Goal: Check status: Check status

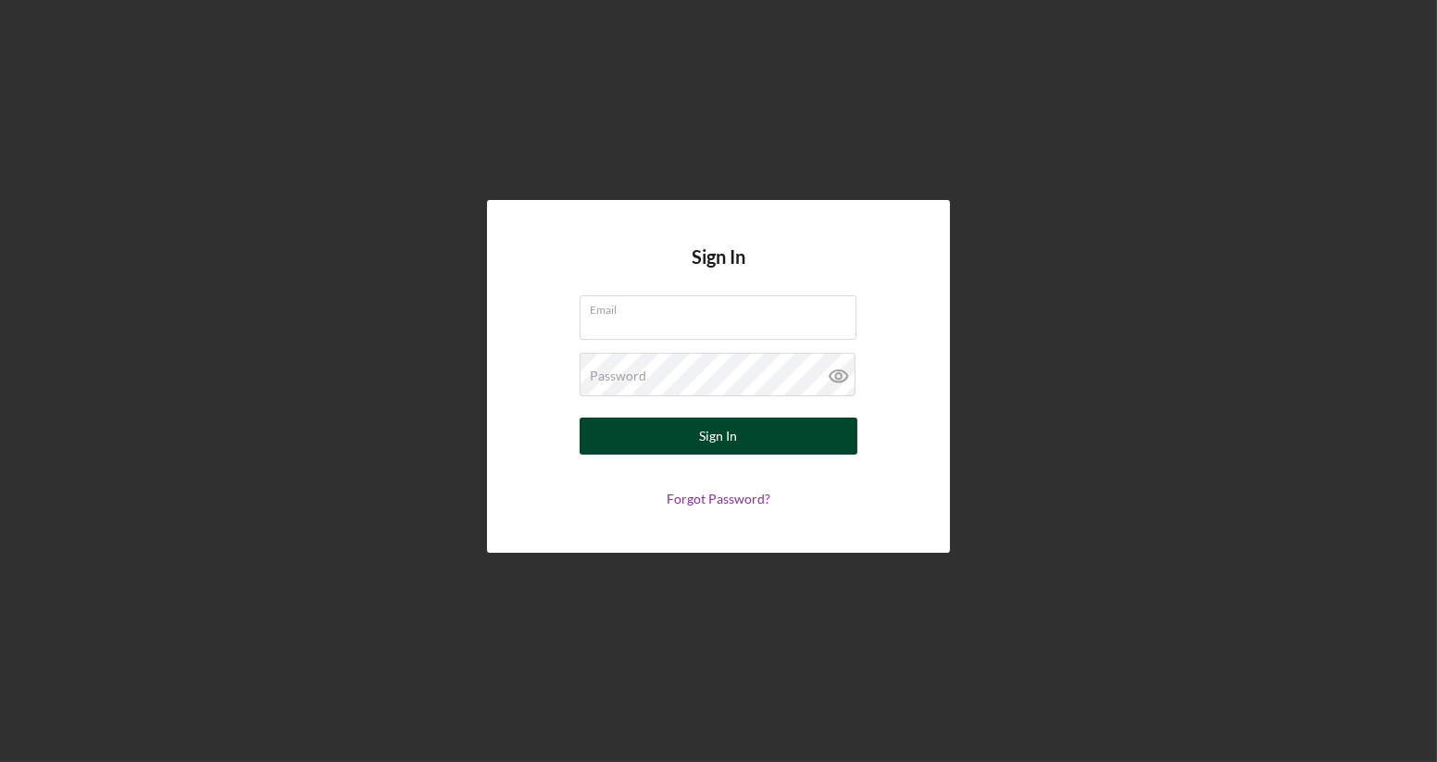
type input "[EMAIL_ADDRESS][DOMAIN_NAME]"
click at [741, 438] on button "Sign In" at bounding box center [718, 435] width 278 height 37
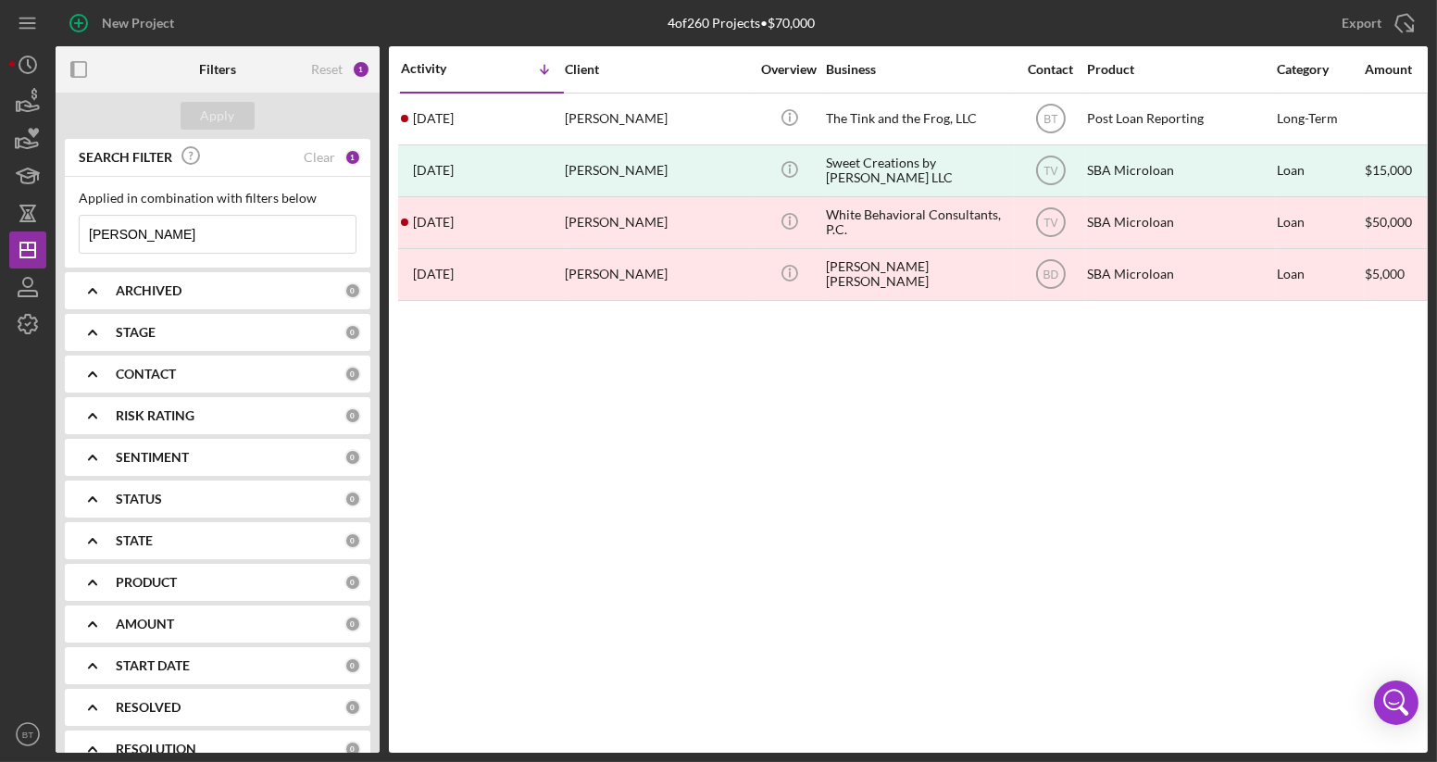
click at [138, 232] on input "[PERSON_NAME]" at bounding box center [218, 234] width 276 height 37
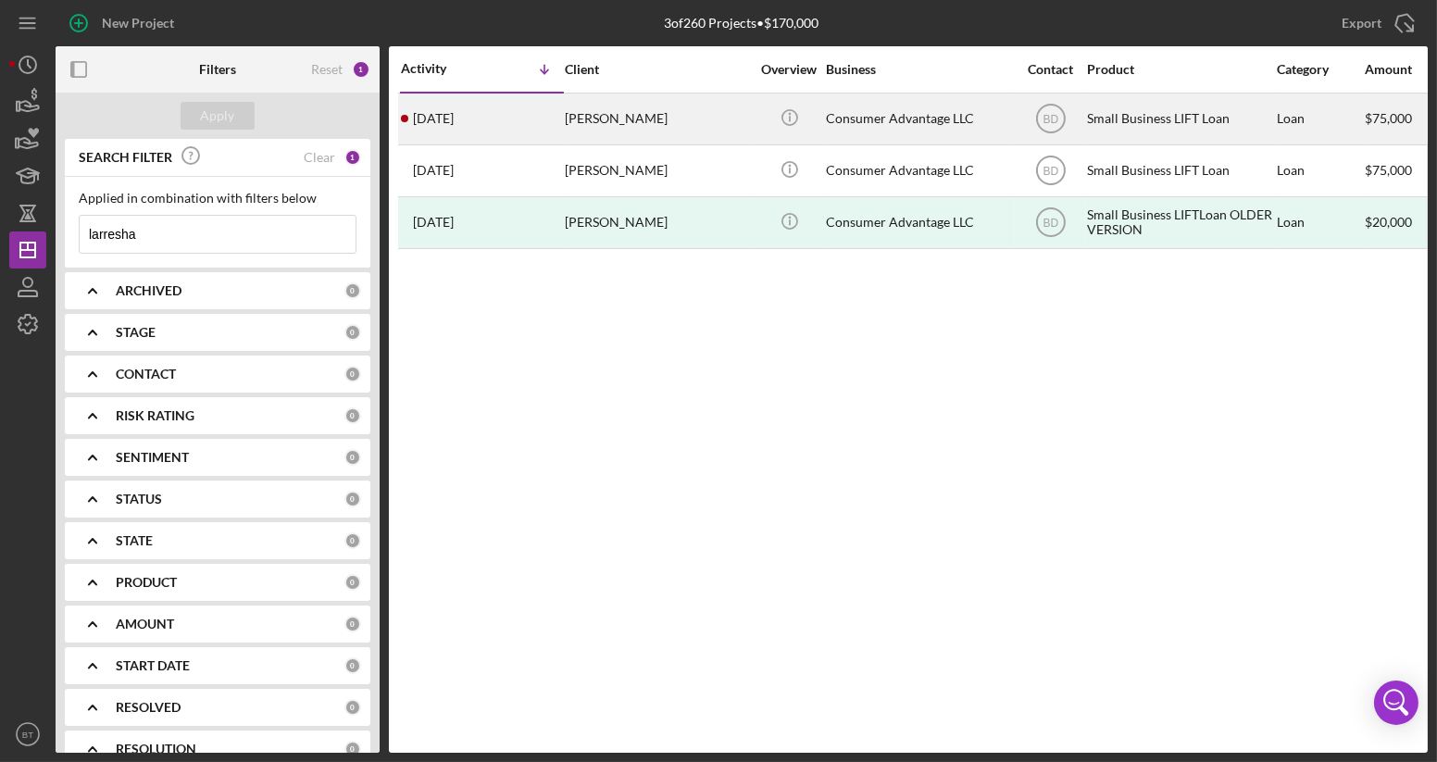
type input "larresha"
click at [625, 118] on div "[PERSON_NAME]" at bounding box center [657, 118] width 185 height 49
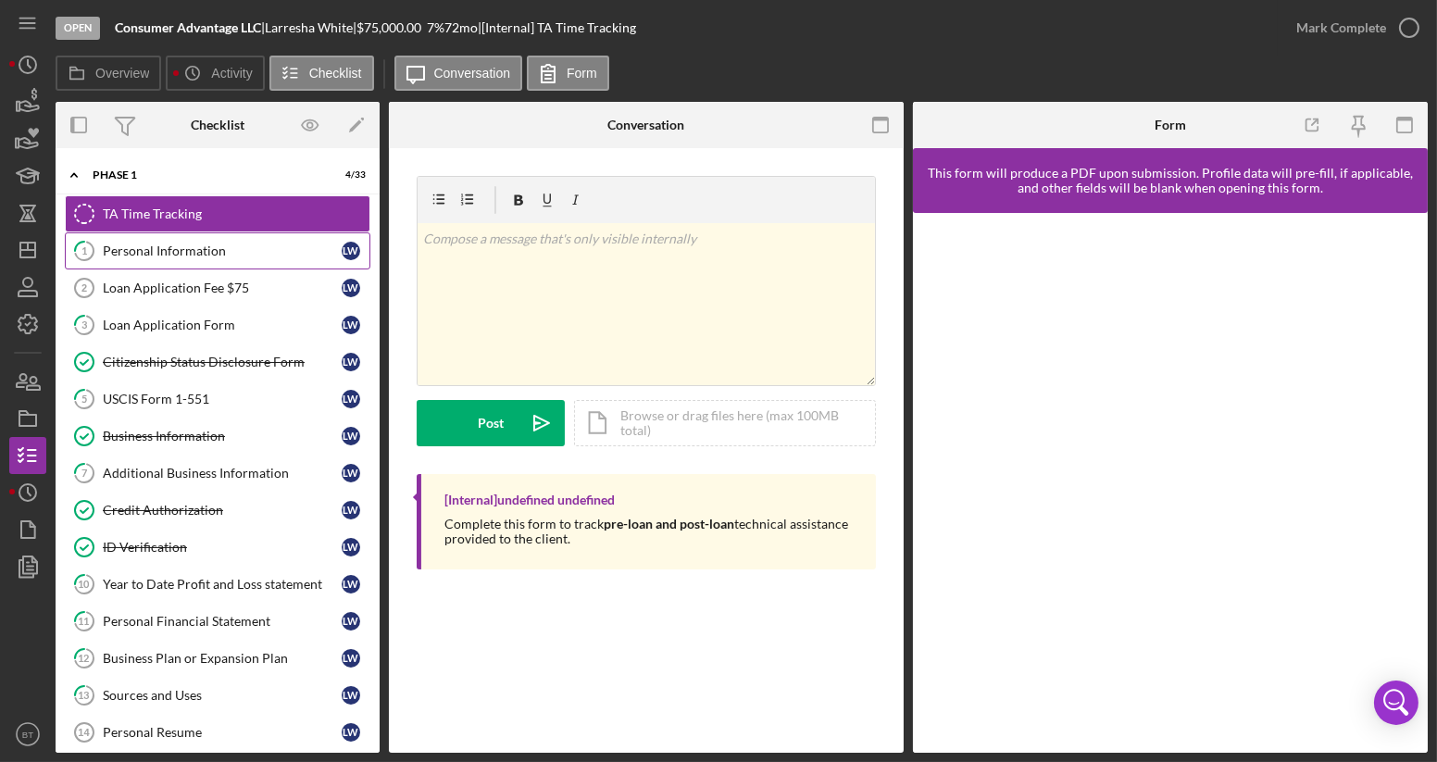
click at [187, 247] on div "Personal Information" at bounding box center [222, 250] width 239 height 15
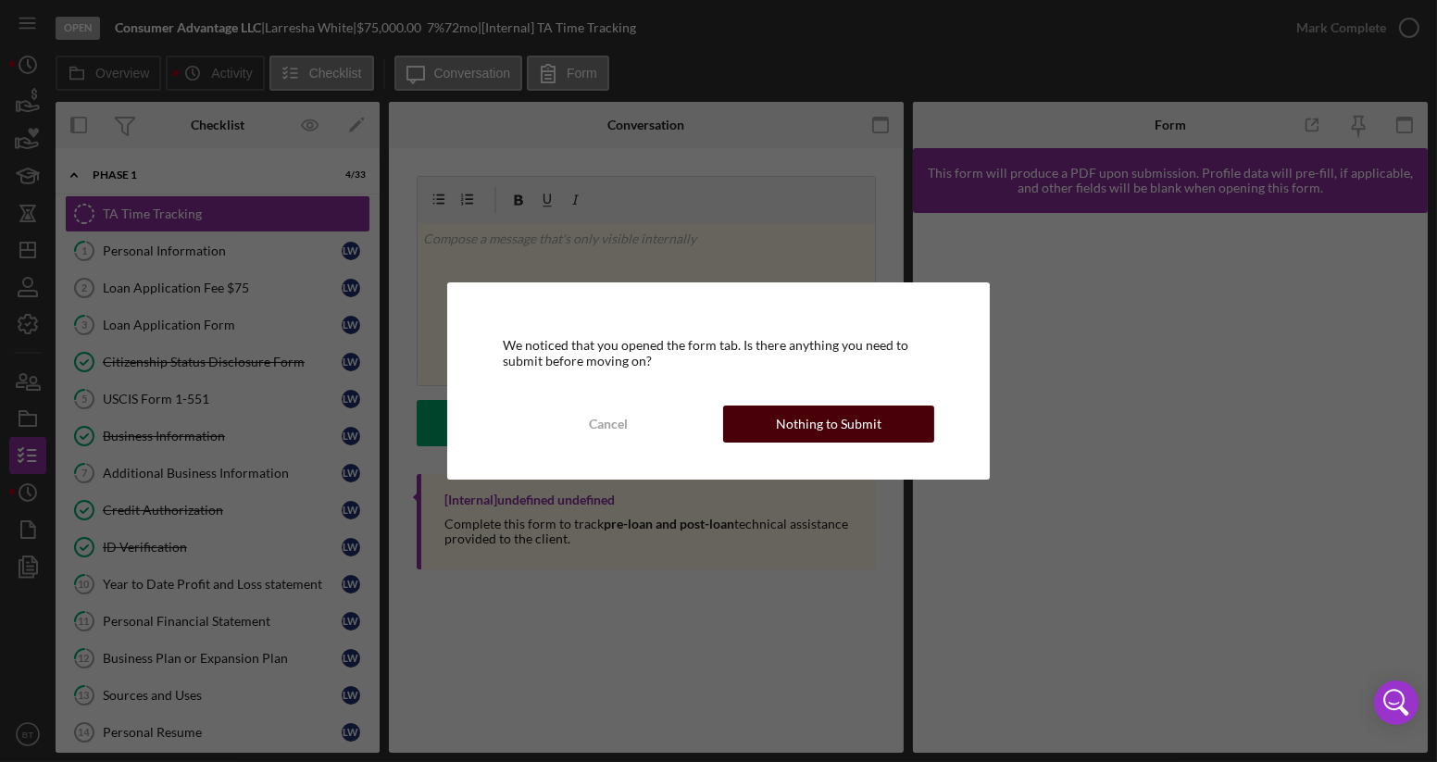
click at [834, 425] on div "Nothing to Submit" at bounding box center [829, 423] width 106 height 37
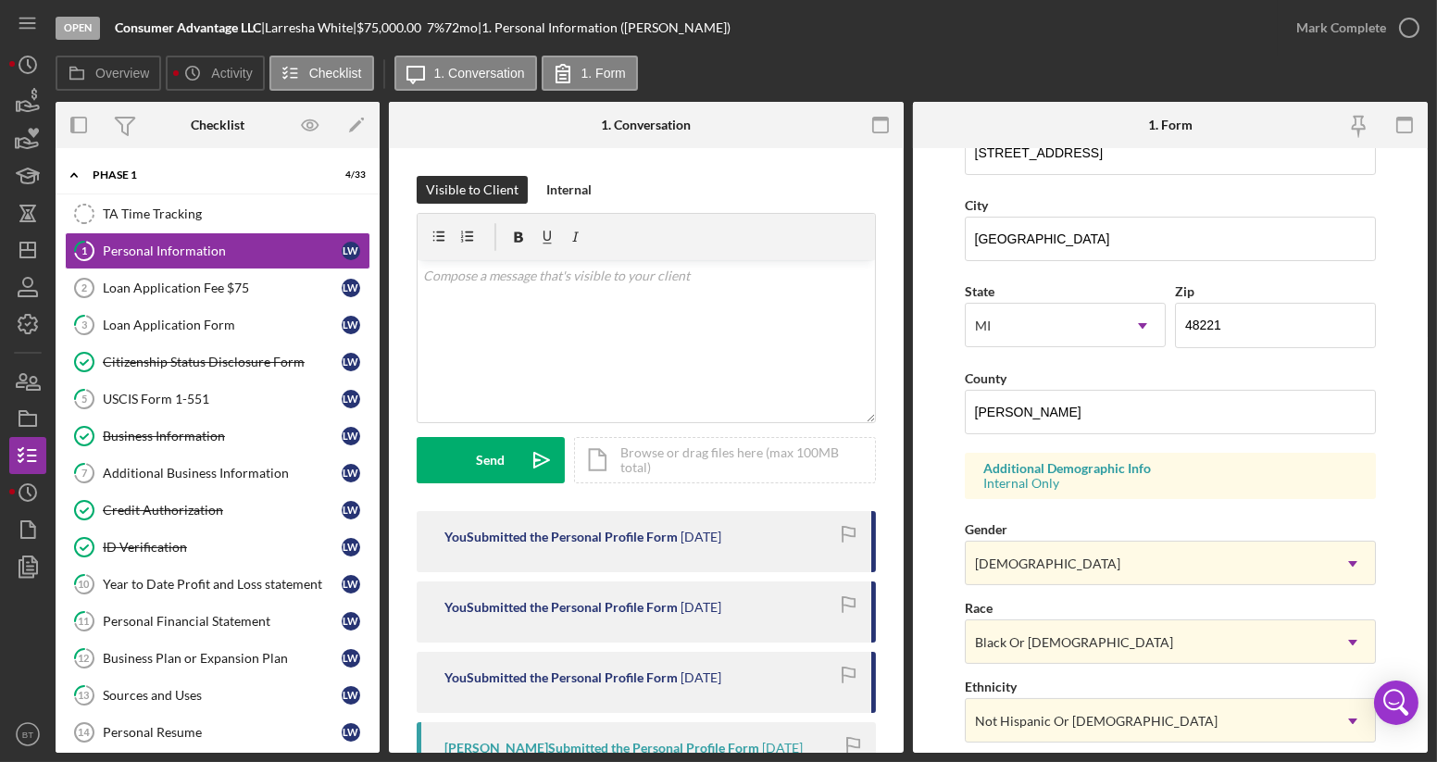
scroll to position [501, 0]
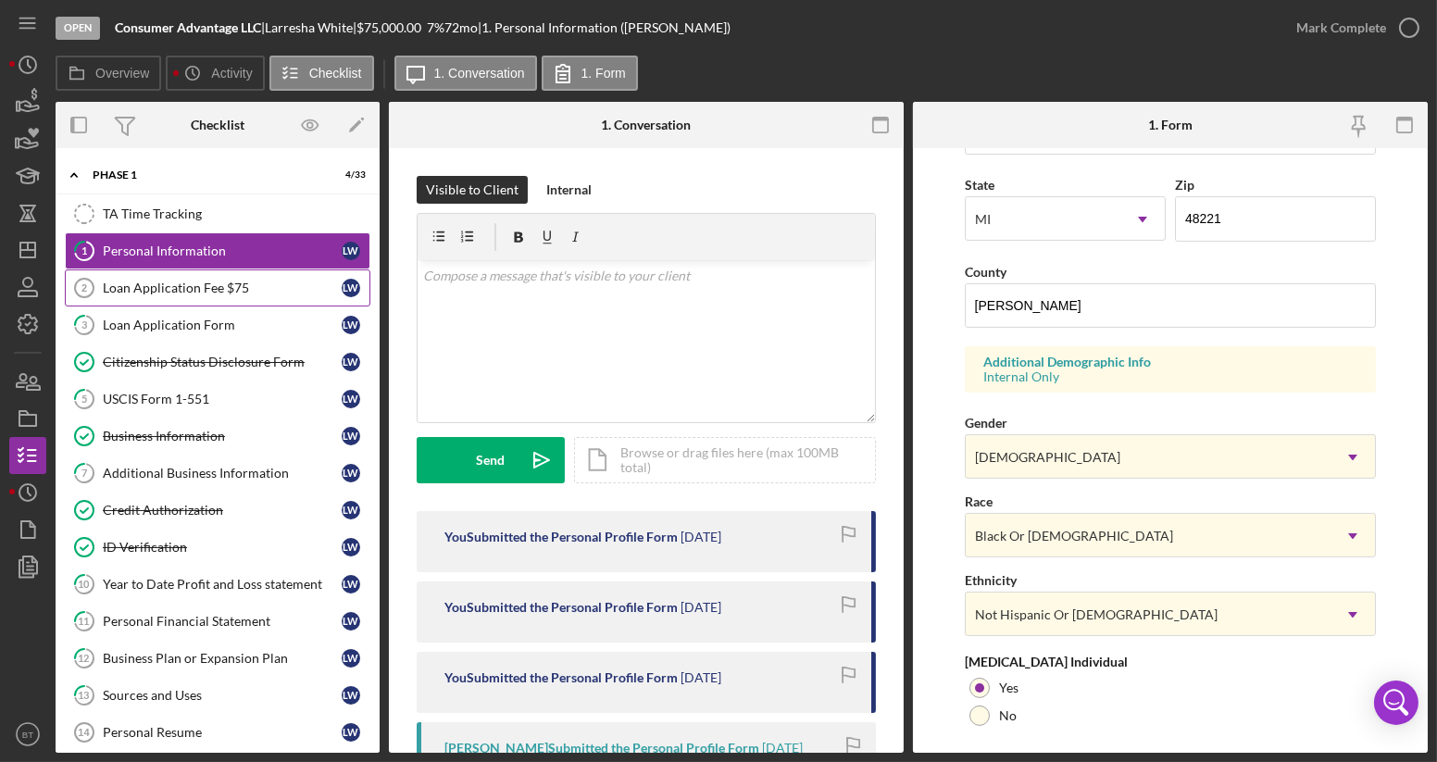
click at [158, 280] on div "Loan Application Fee $75" at bounding box center [222, 287] width 239 height 15
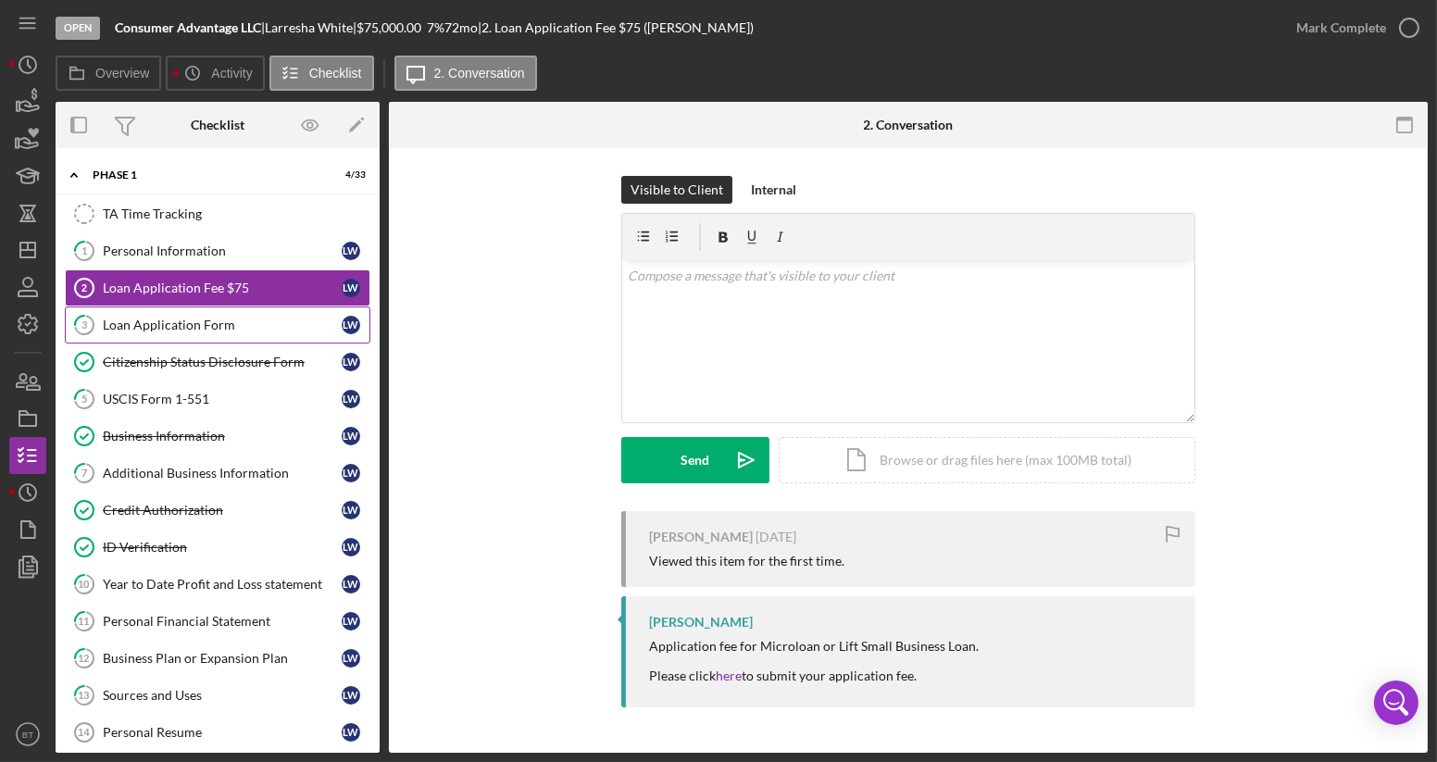
click at [176, 324] on div "Loan Application Form" at bounding box center [222, 325] width 239 height 15
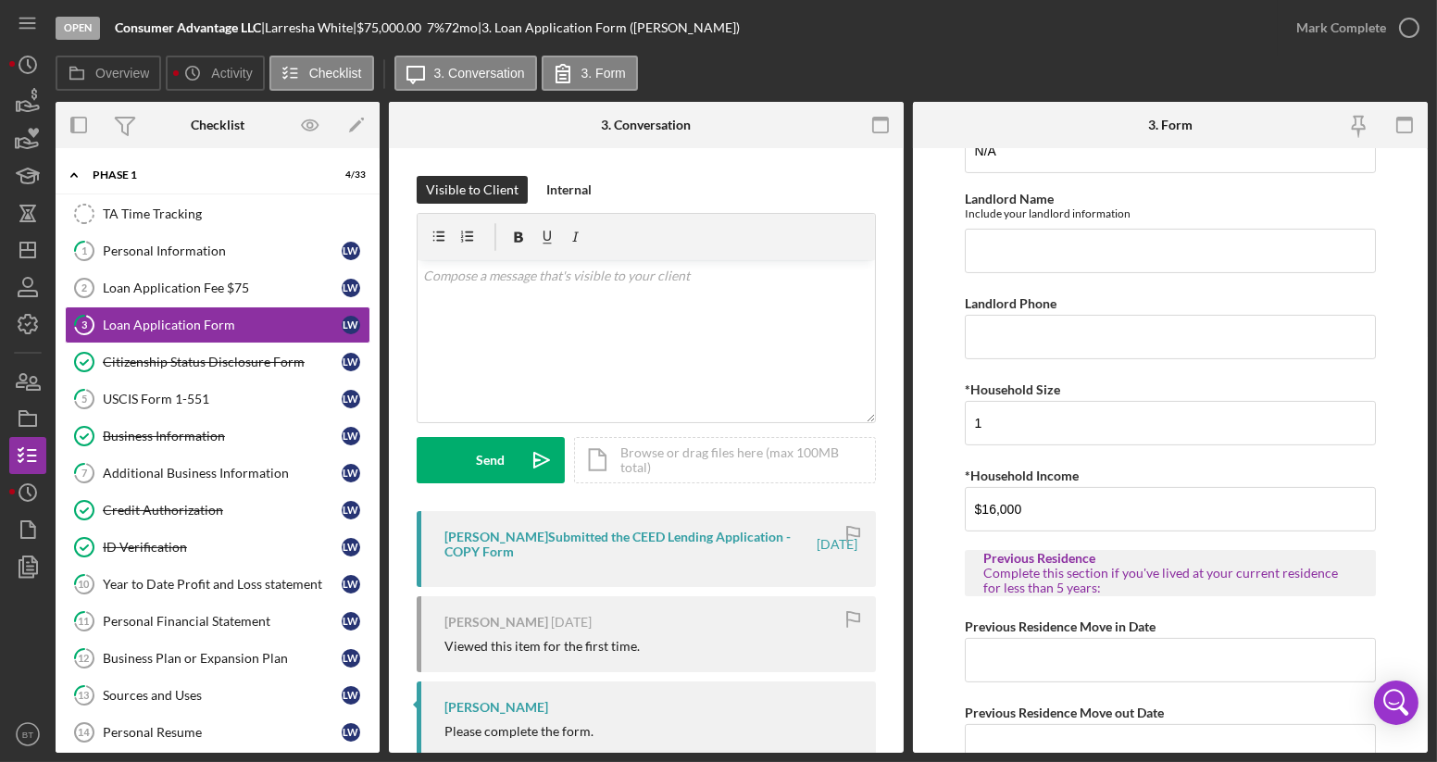
scroll to position [874, 0]
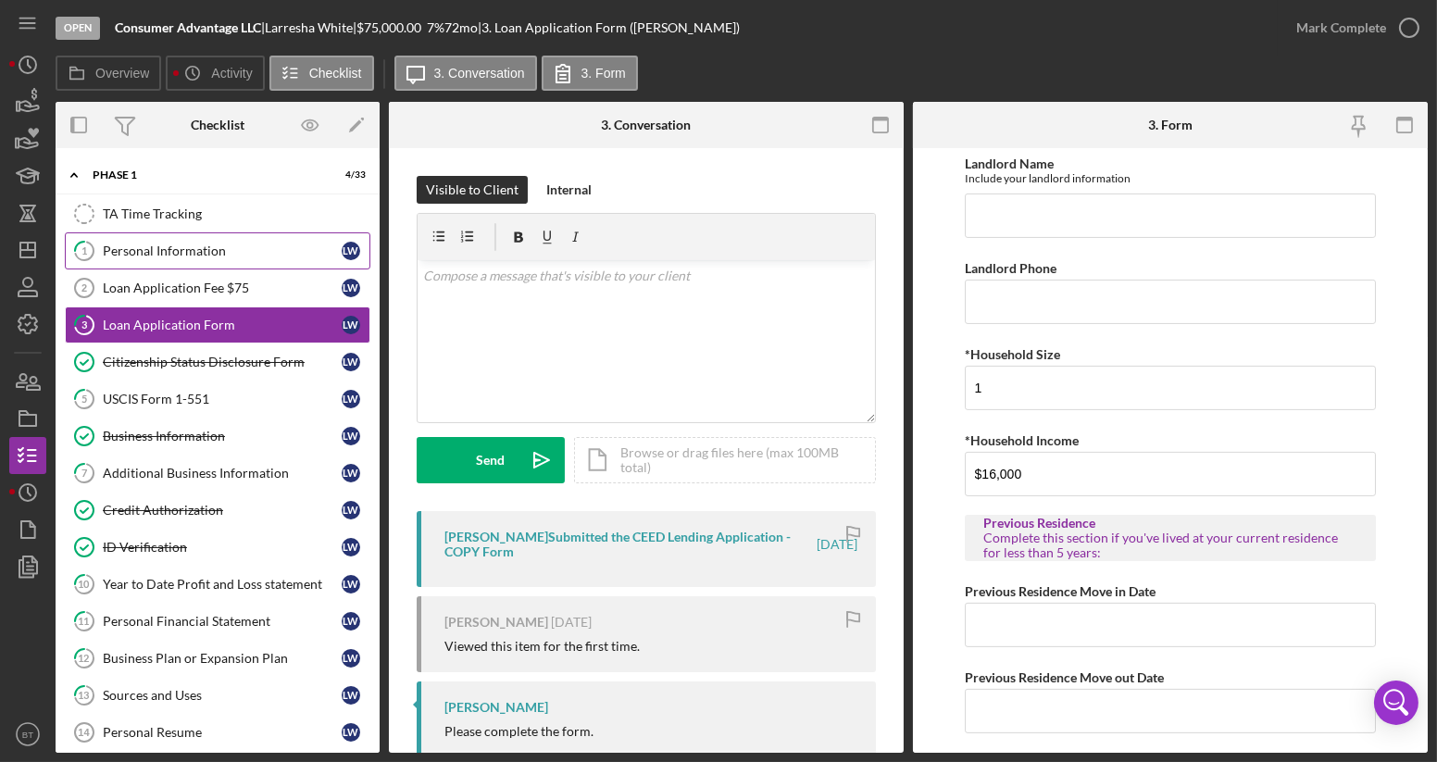
click at [143, 244] on div "Personal Information" at bounding box center [222, 250] width 239 height 15
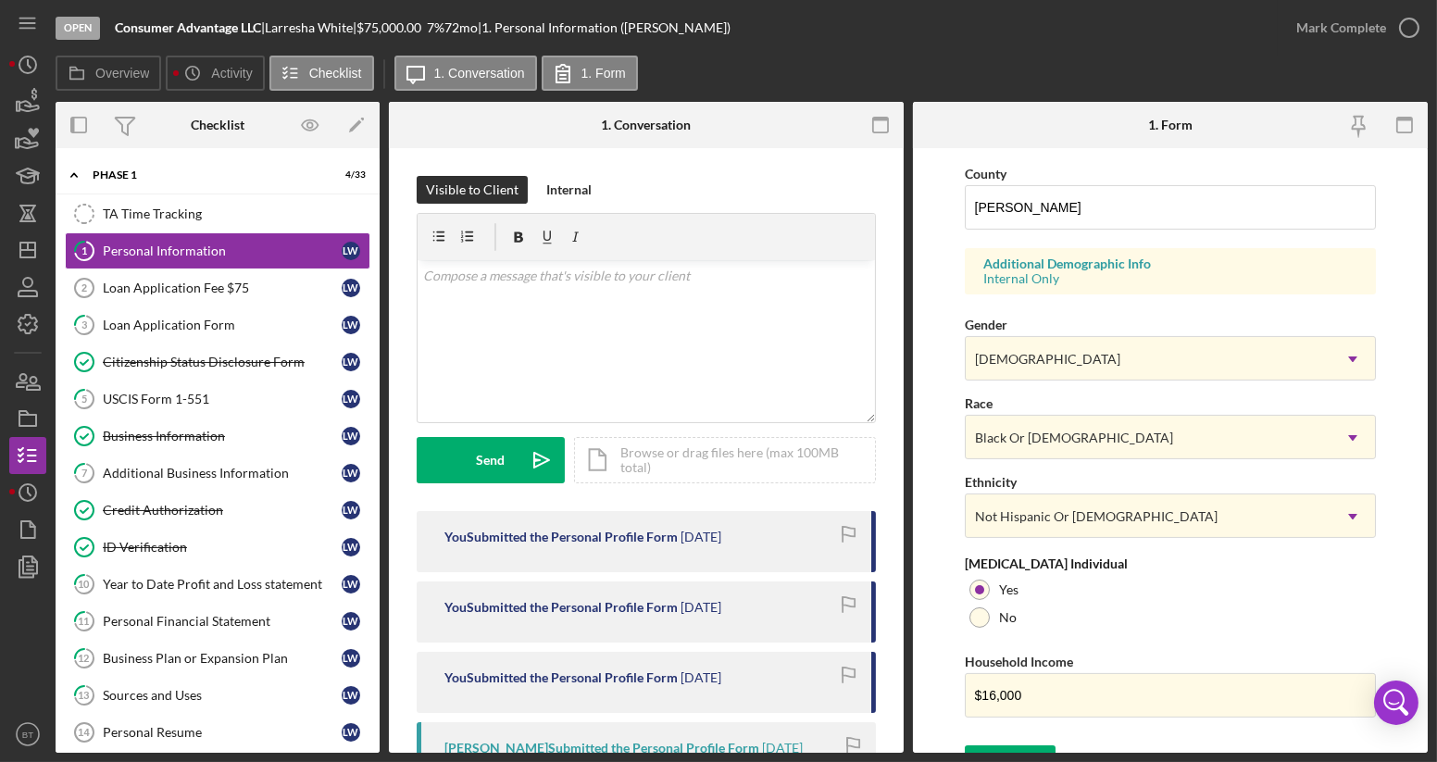
scroll to position [624, 0]
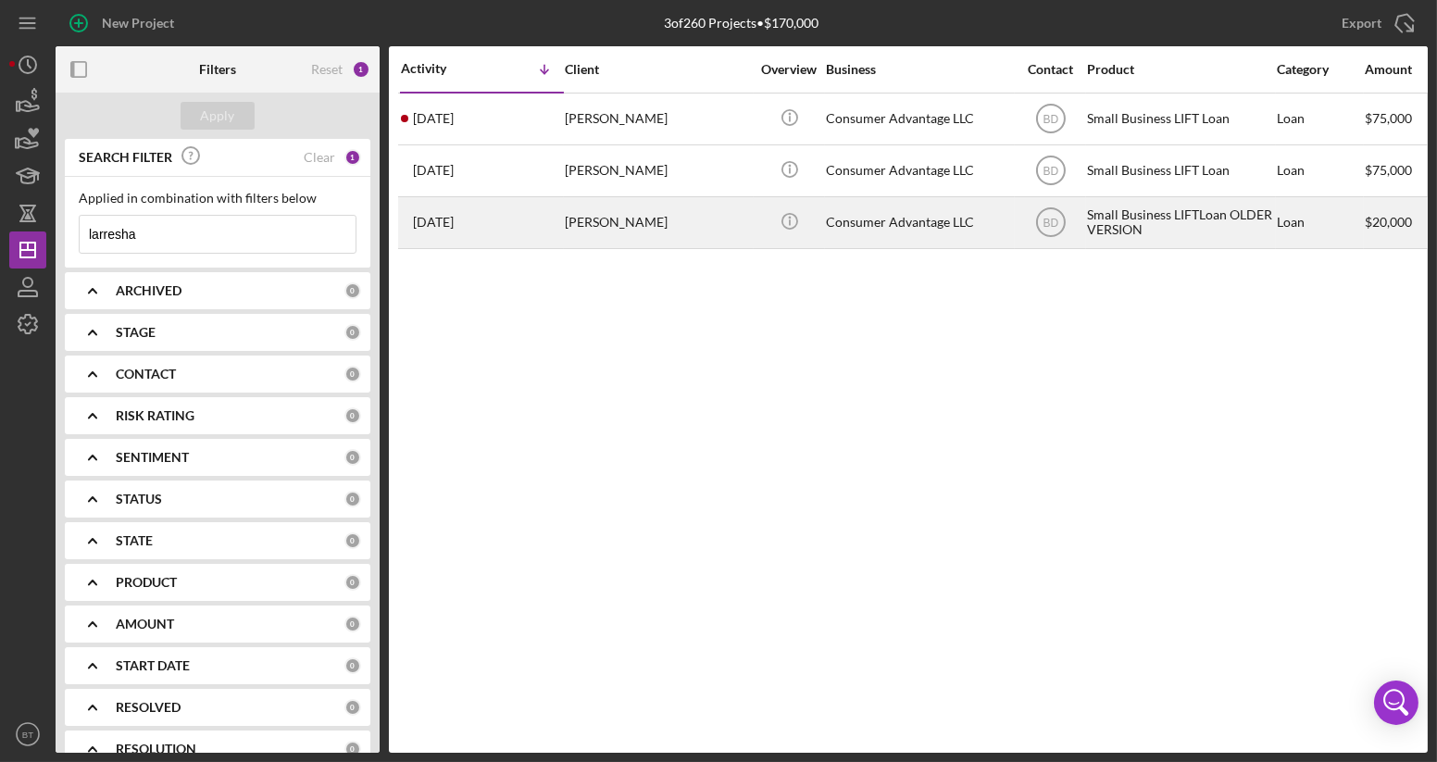
click at [454, 218] on time "[DATE]" at bounding box center [433, 222] width 41 height 15
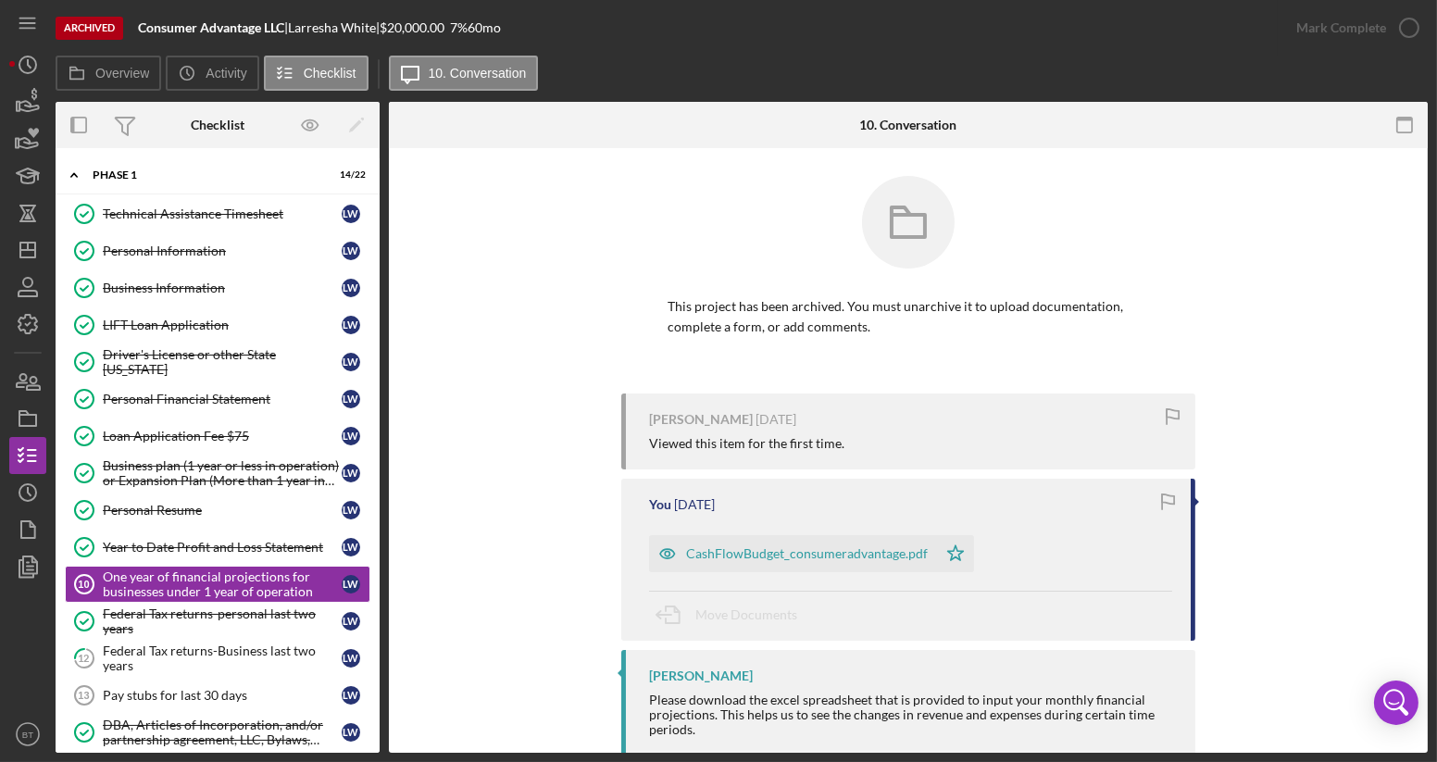
scroll to position [124, 0]
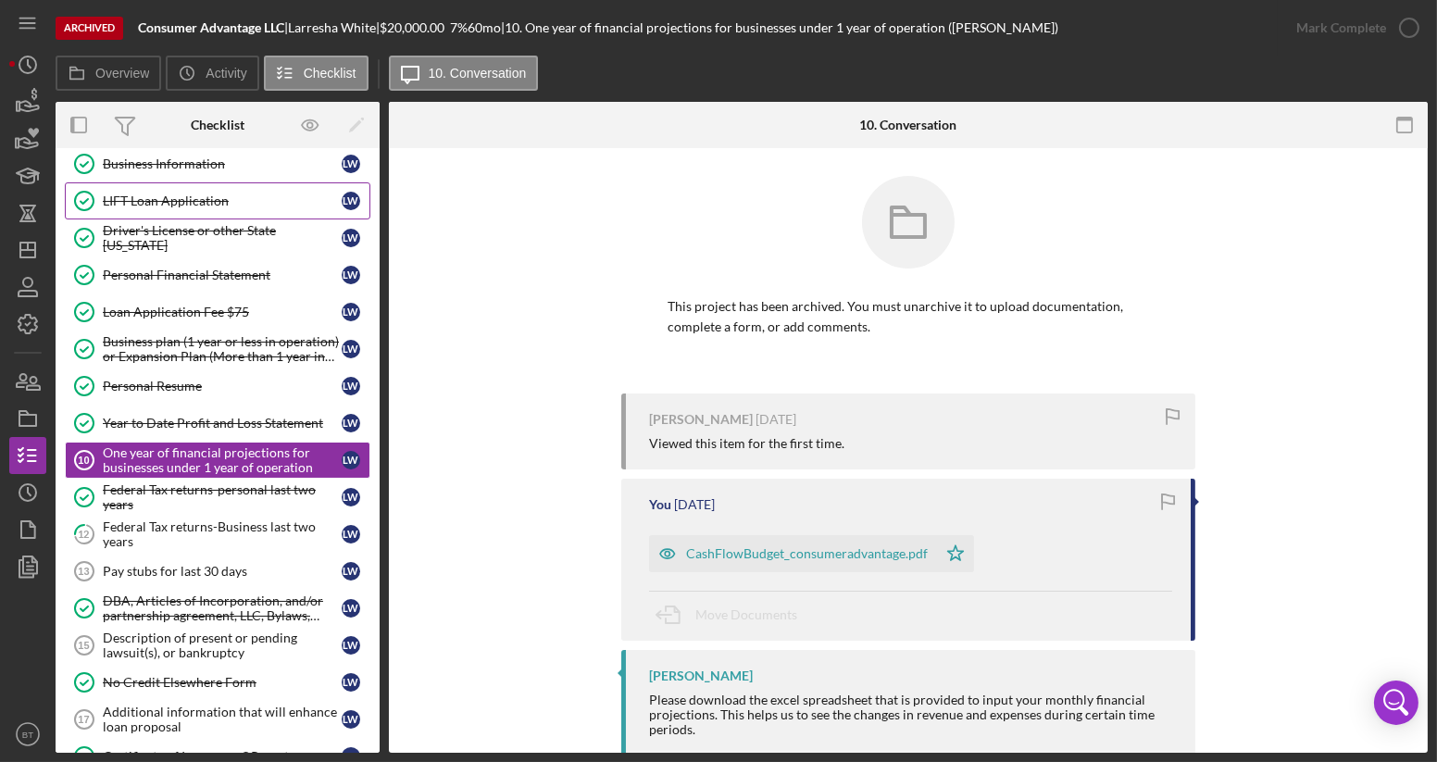
click at [195, 199] on div "LIFT Loan Application" at bounding box center [222, 200] width 239 height 15
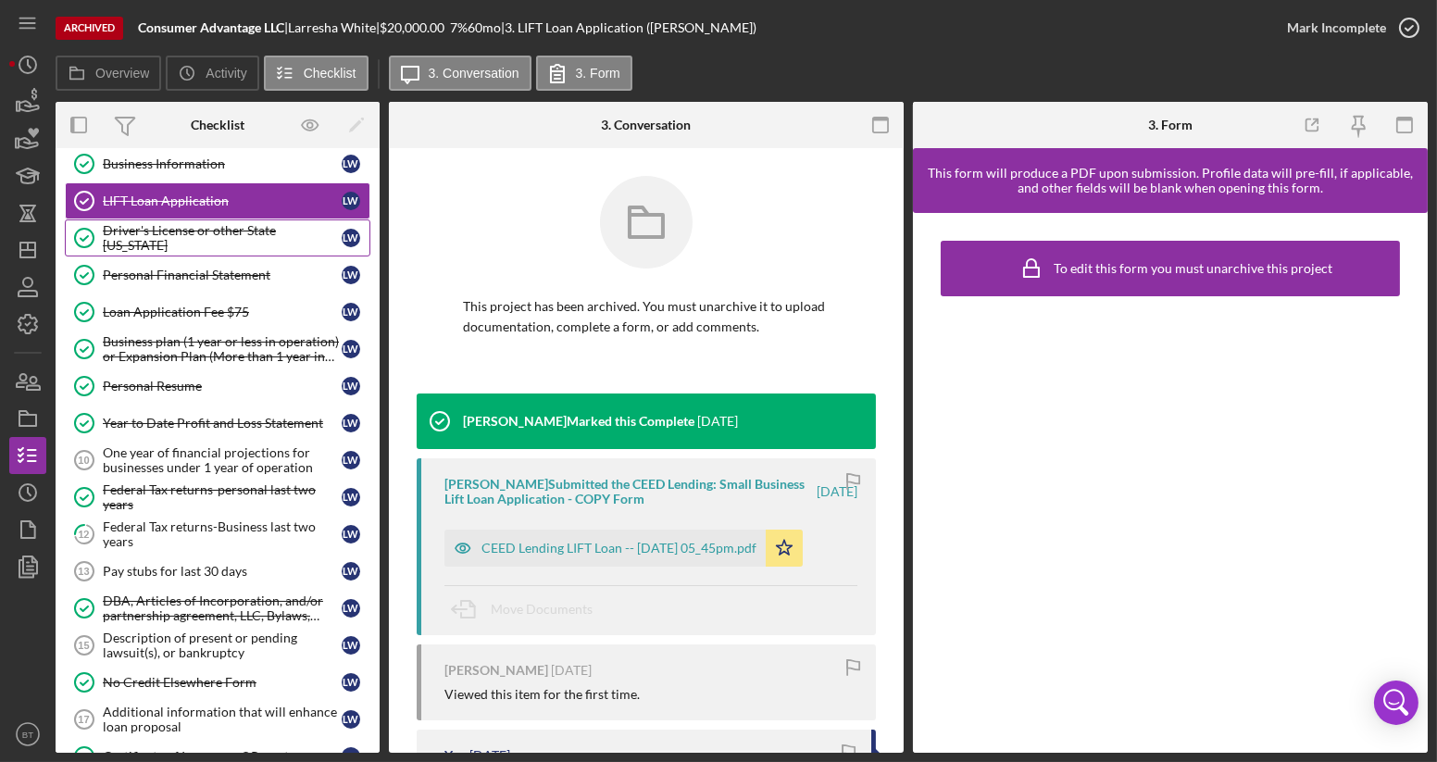
click at [204, 229] on div "Driver's License or other State [US_STATE]" at bounding box center [222, 238] width 239 height 30
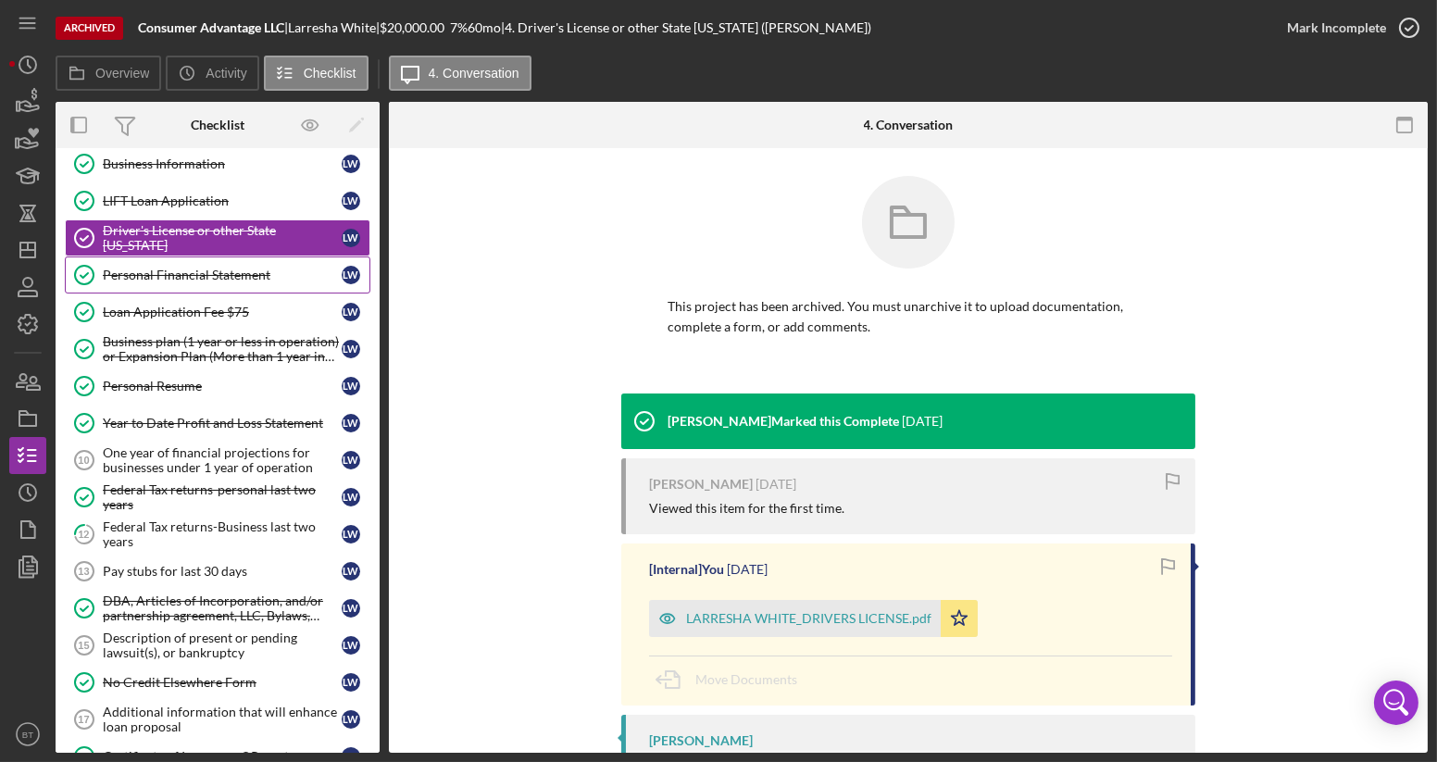
click at [194, 278] on link "Personal Financial Statement Personal Financial Statement [PERSON_NAME]" at bounding box center [217, 274] width 305 height 37
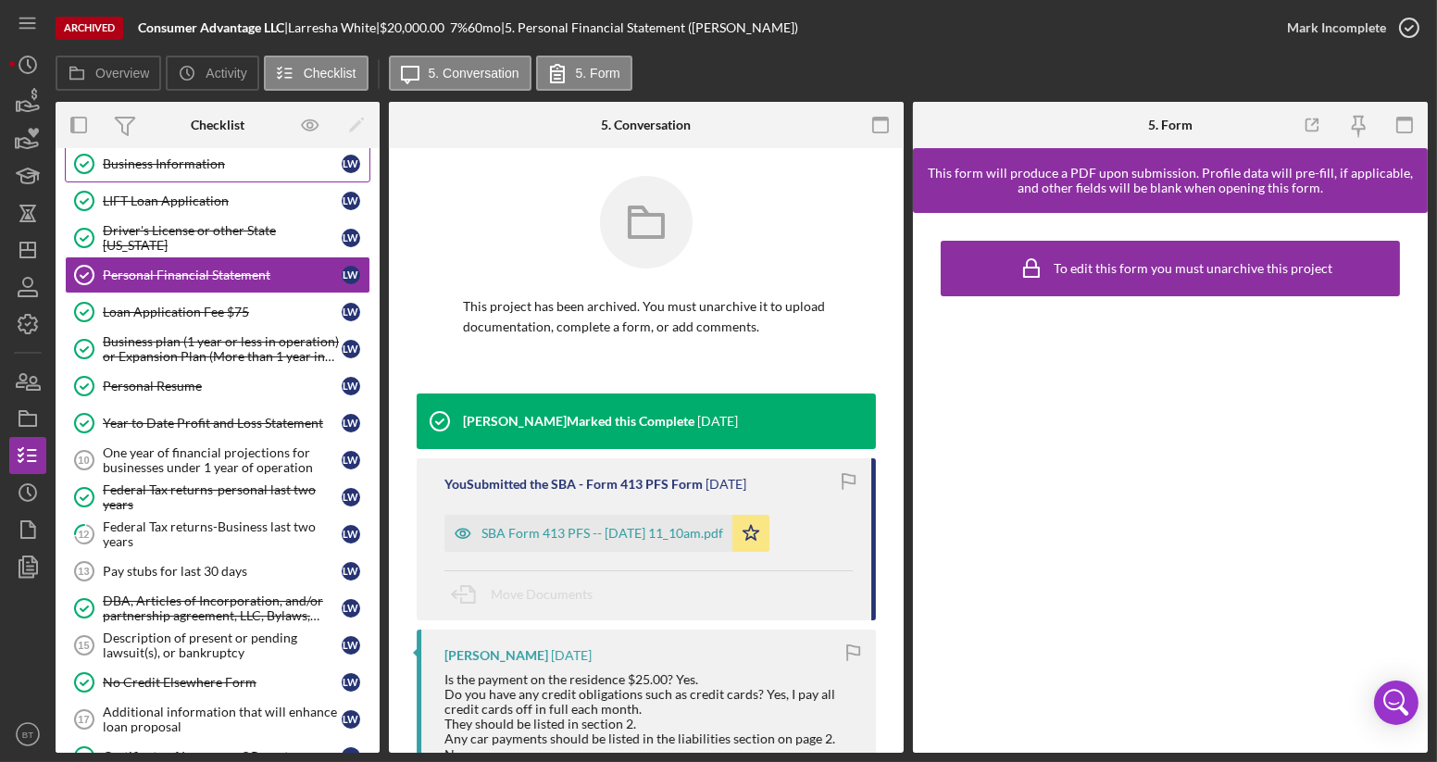
click at [229, 153] on link "Business Information Business Information [PERSON_NAME]" at bounding box center [217, 163] width 305 height 37
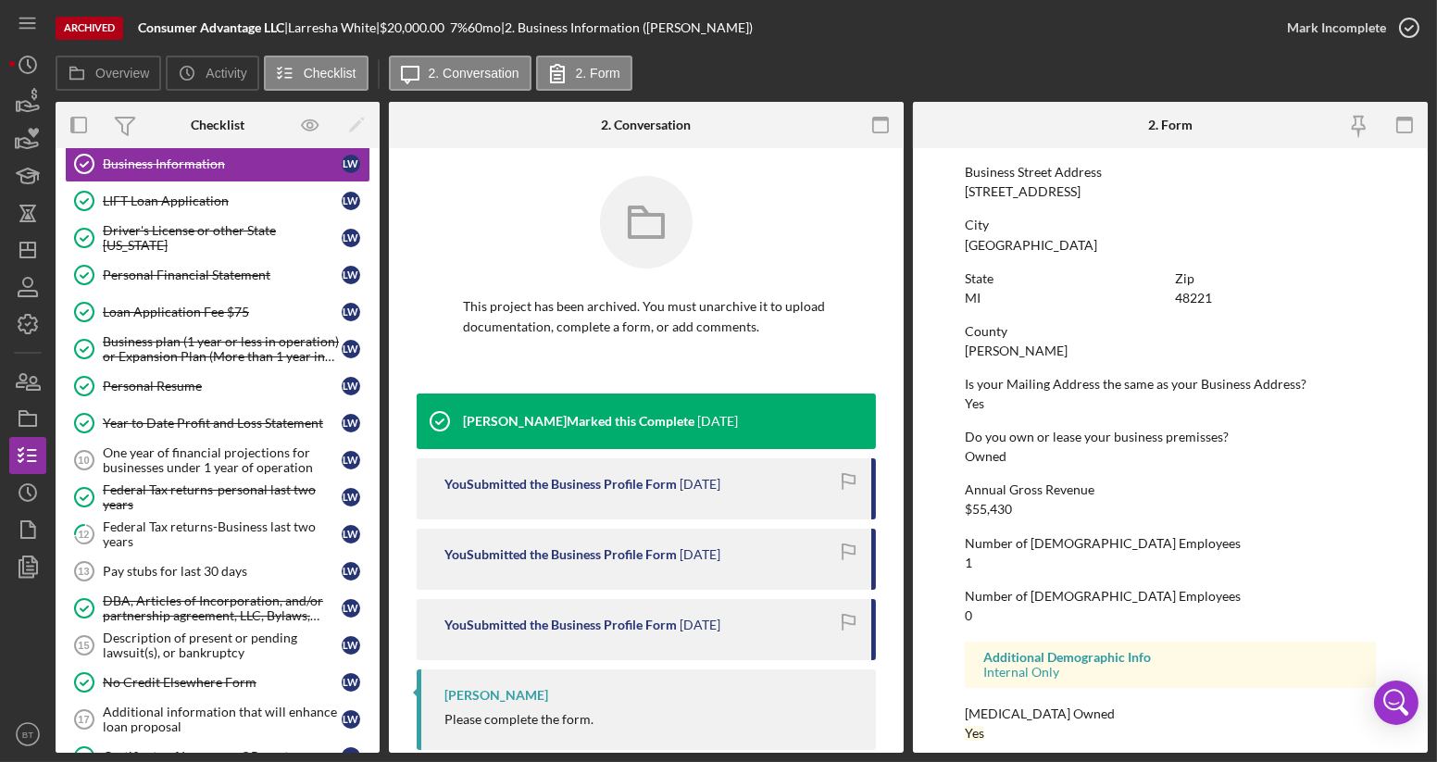
scroll to position [790, 0]
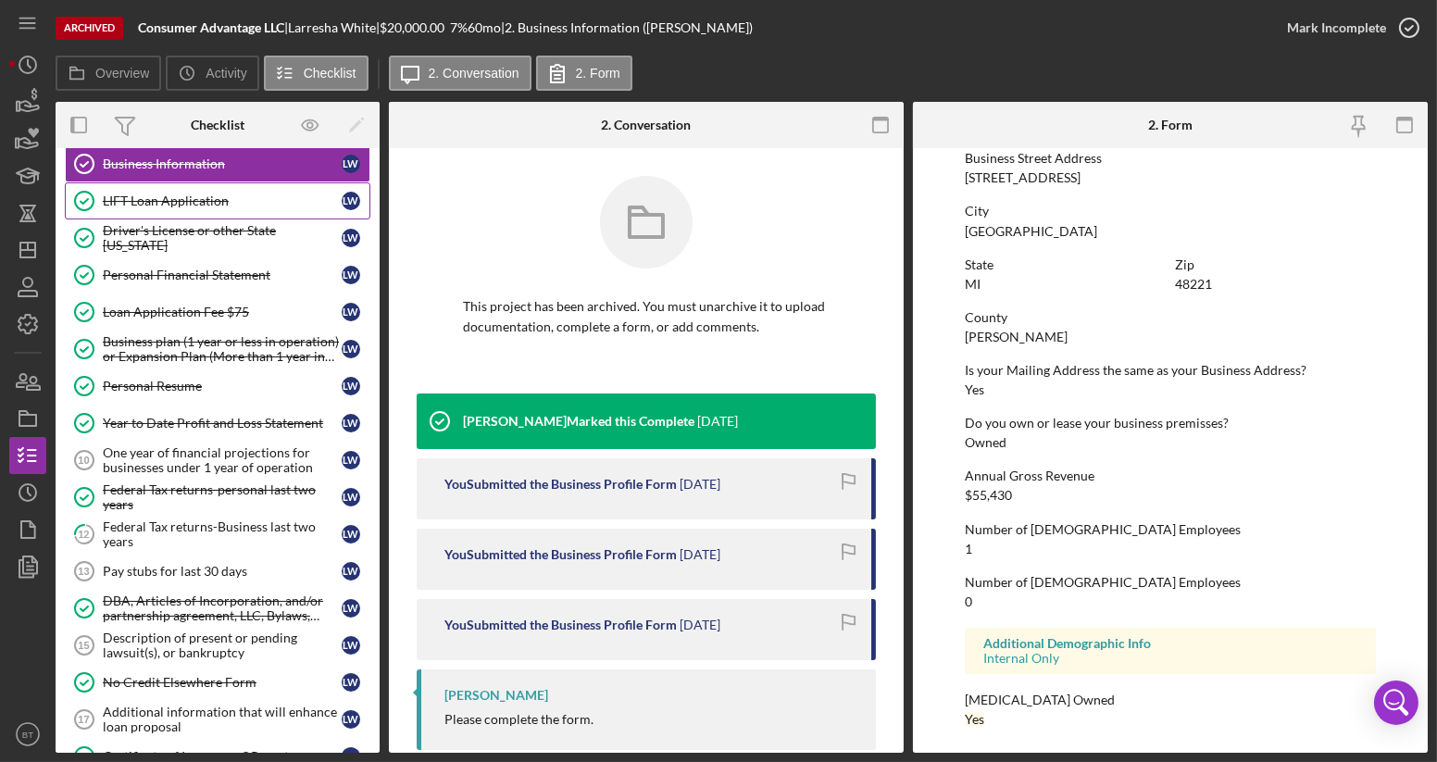
click at [179, 194] on div "LIFT Loan Application" at bounding box center [222, 200] width 239 height 15
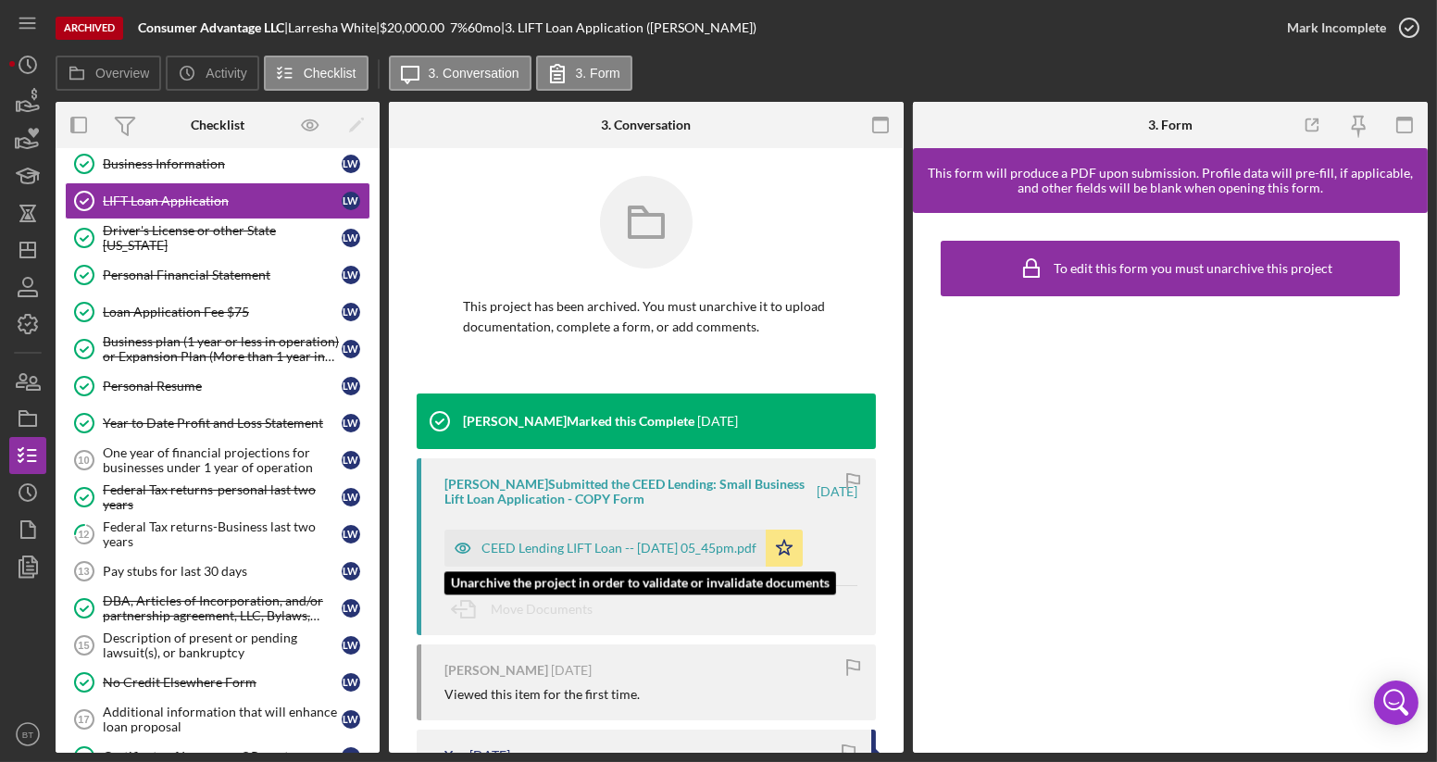
click at [573, 539] on div "CEED Lending LIFT Loan -- [DATE] 05_45pm.pdf" at bounding box center [604, 548] width 321 height 37
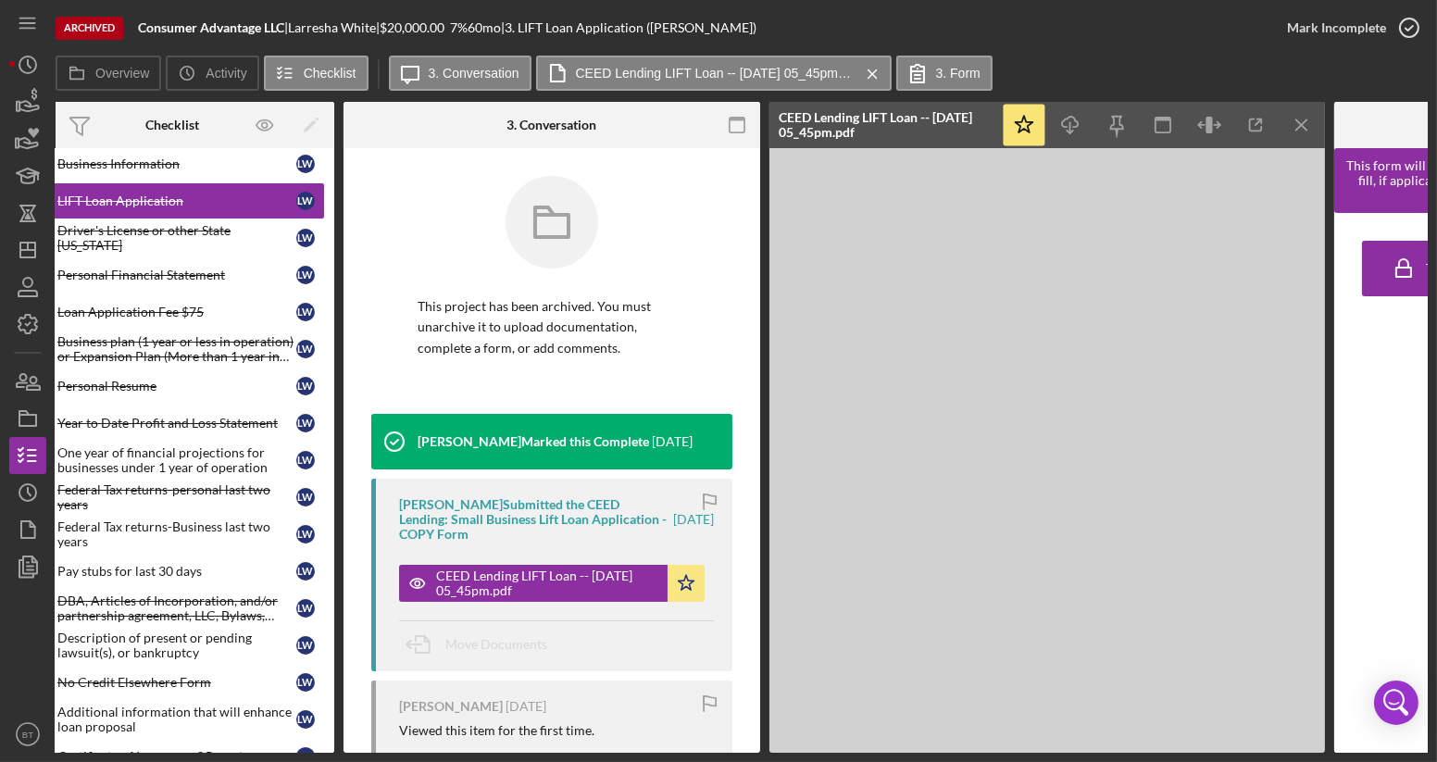
scroll to position [0, 56]
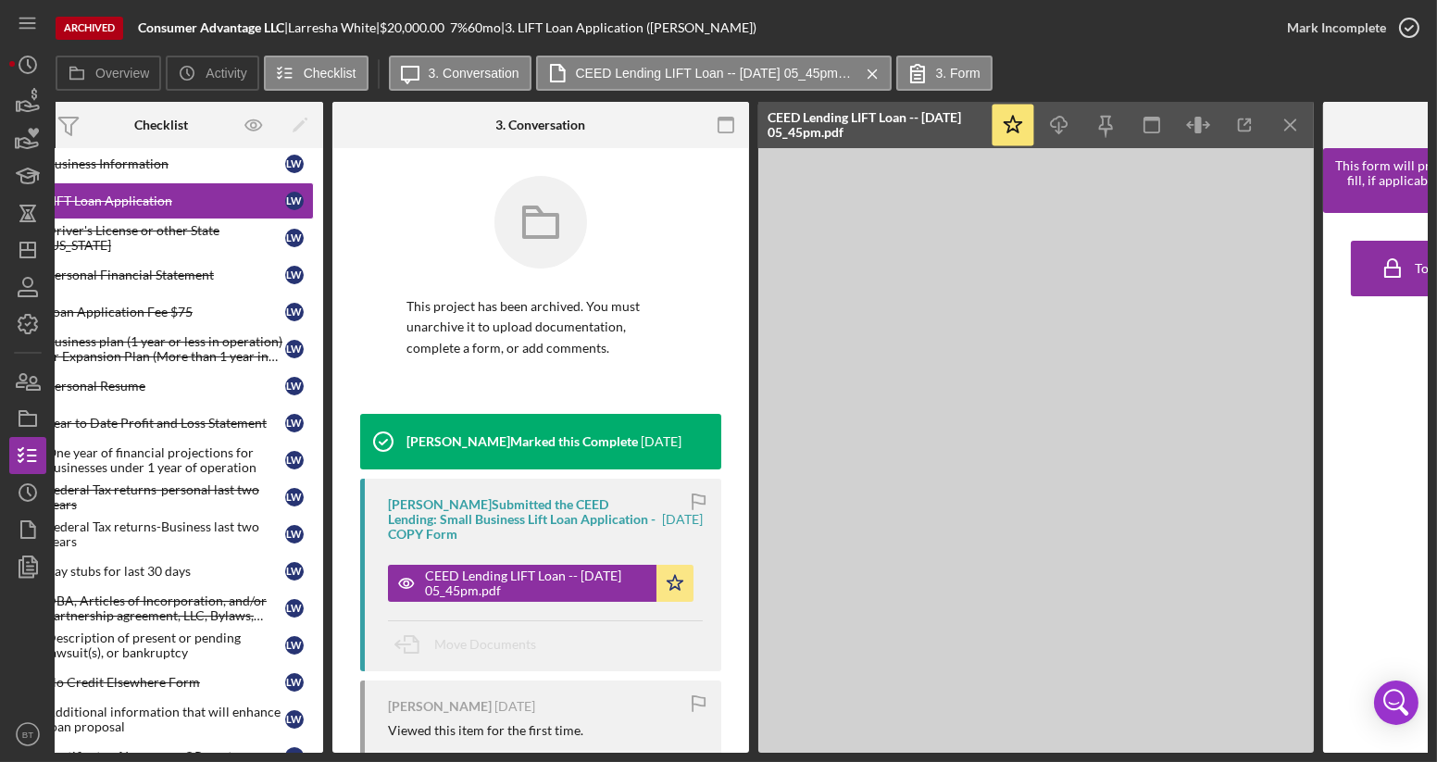
drag, startPoint x: 1072, startPoint y: 753, endPoint x: 1100, endPoint y: 747, distance: 28.3
click at [428, 585] on div "Archived Consumer Advantage LLC | [PERSON_NAME] | $20,000.00 7 % 60 mo | 3. LIF…" at bounding box center [718, 381] width 1437 height 762
